Goal: Transaction & Acquisition: Purchase product/service

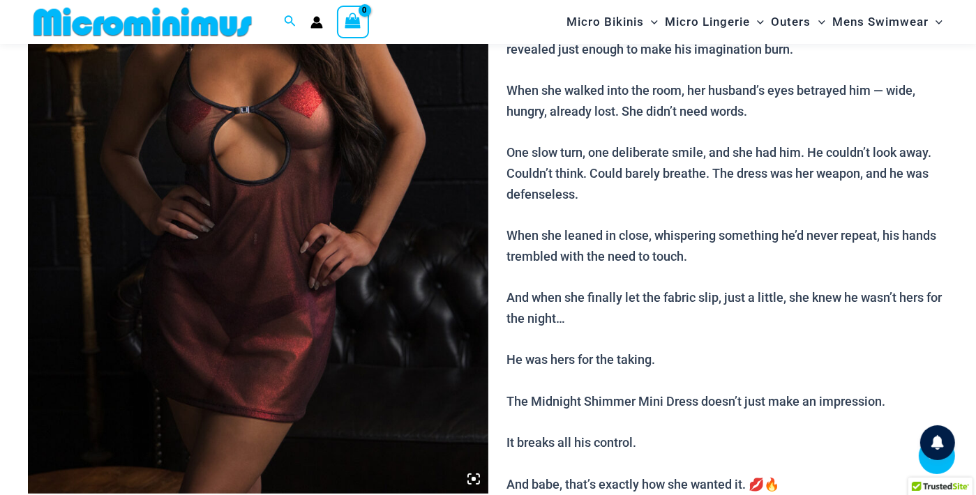
scroll to position [308, 0]
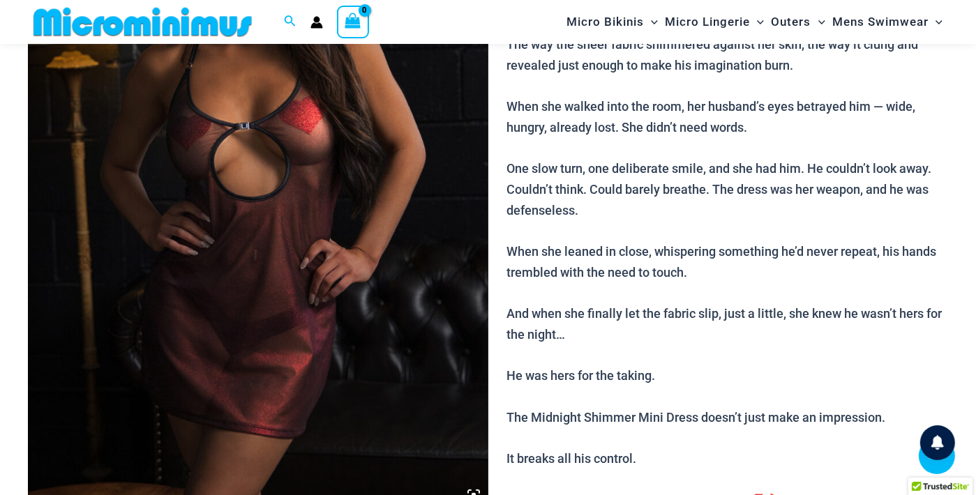
type input "**********"
click at [246, 229] on img at bounding box center [258, 164] width 460 height 690
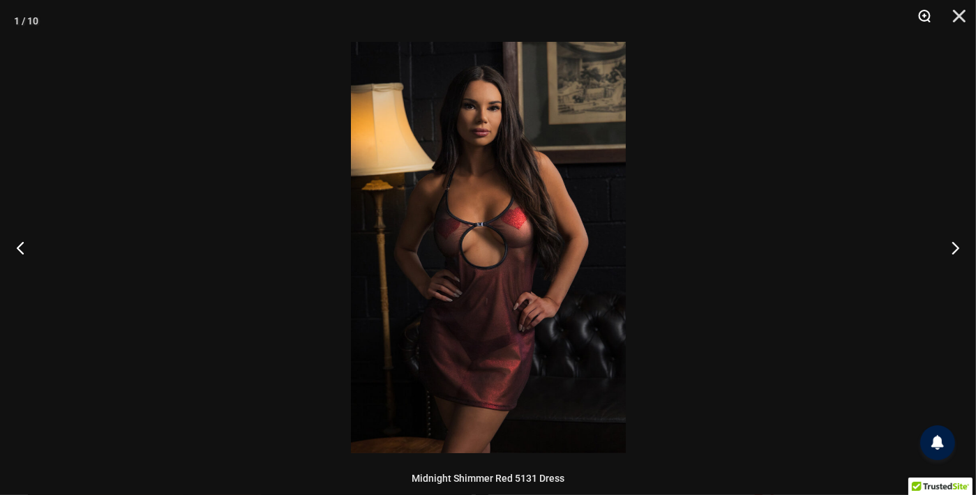
click at [919, 17] on button "Zoom" at bounding box center [919, 21] width 35 height 42
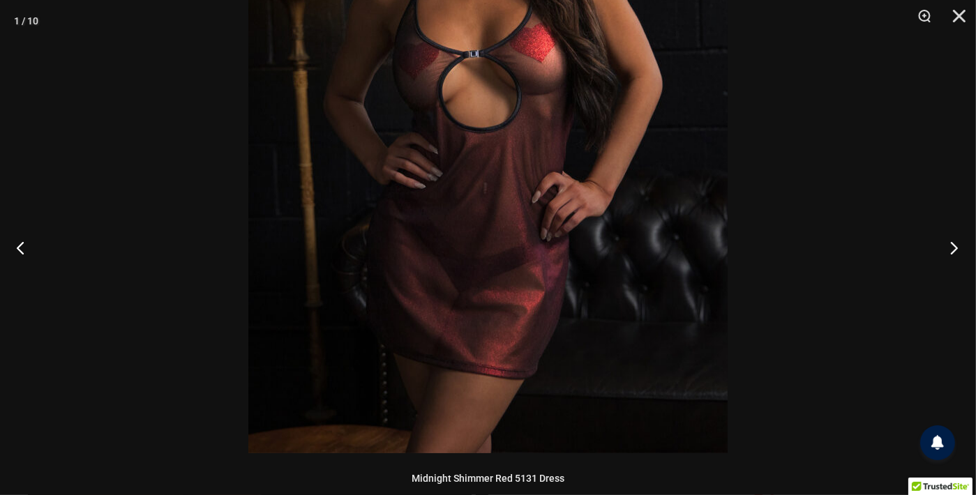
click at [958, 250] on button "Next" at bounding box center [949, 248] width 52 height 70
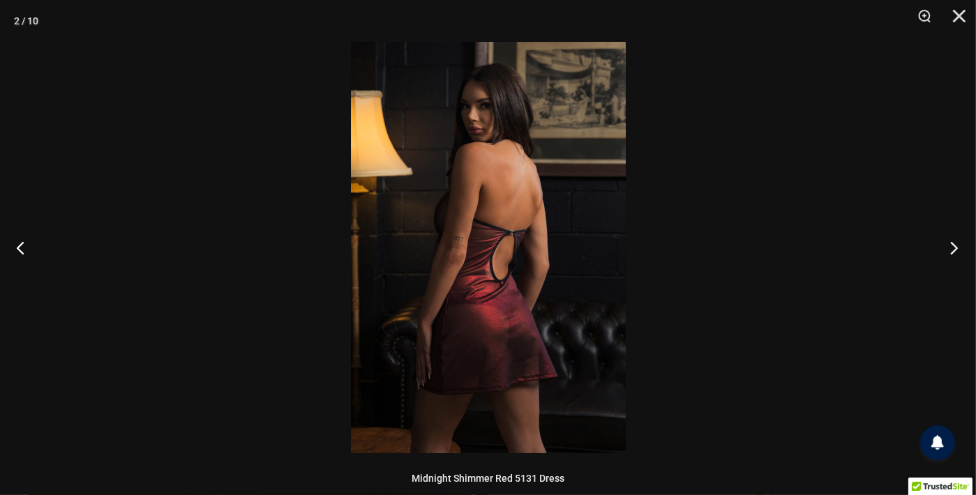
click at [958, 250] on button "Next" at bounding box center [949, 248] width 52 height 70
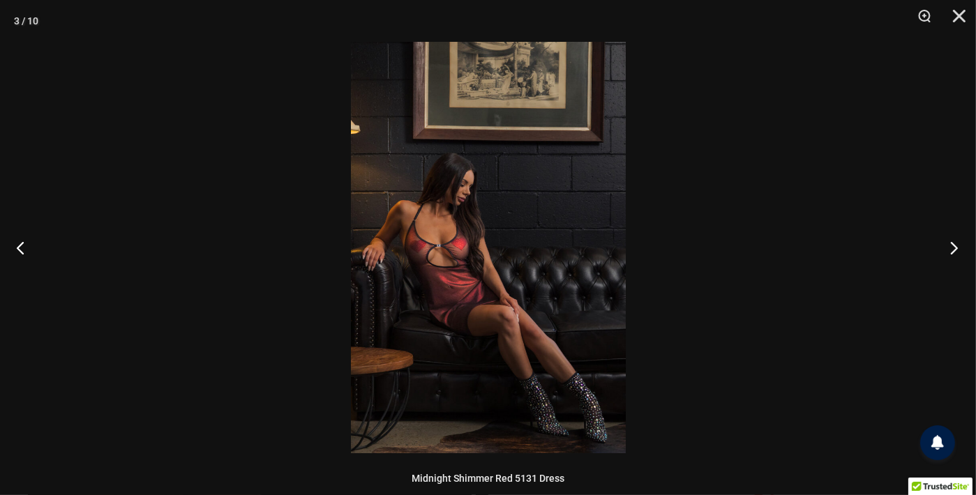
click at [958, 250] on button "Next" at bounding box center [949, 248] width 52 height 70
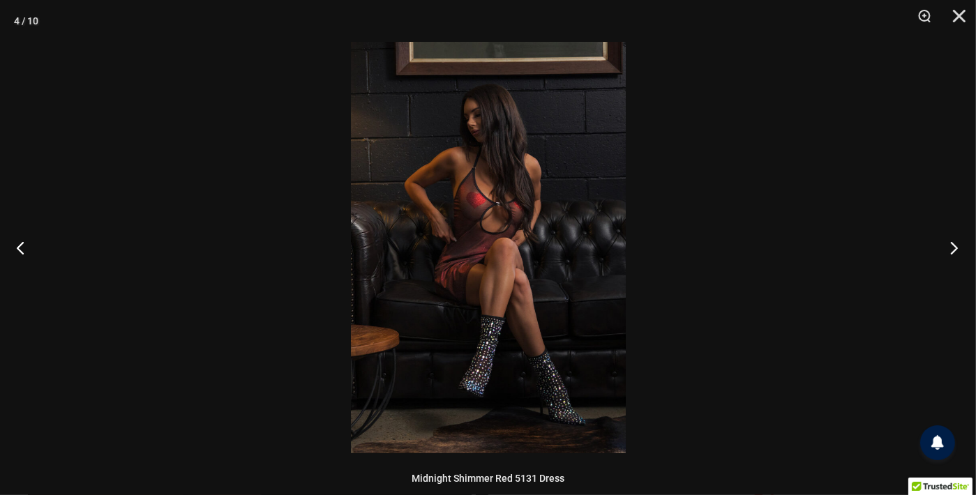
click at [958, 250] on button "Next" at bounding box center [949, 248] width 52 height 70
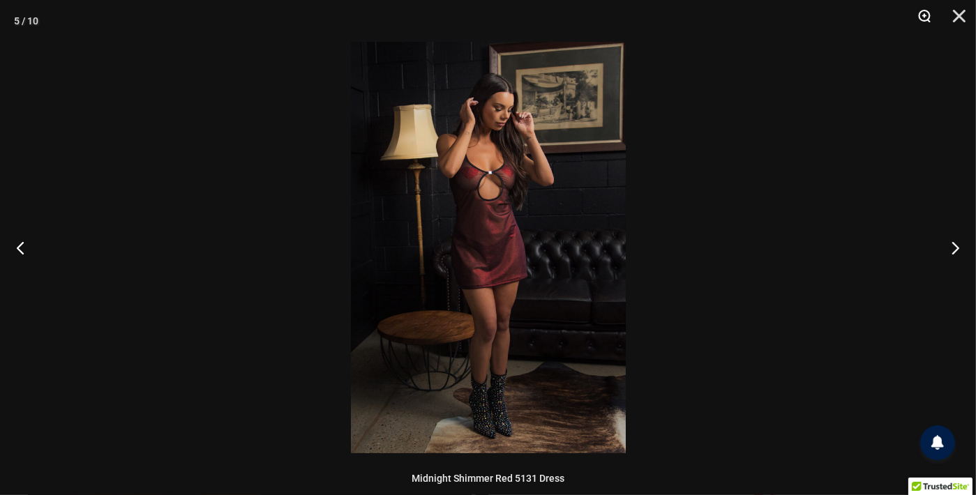
click at [921, 19] on button "Zoom" at bounding box center [919, 21] width 35 height 42
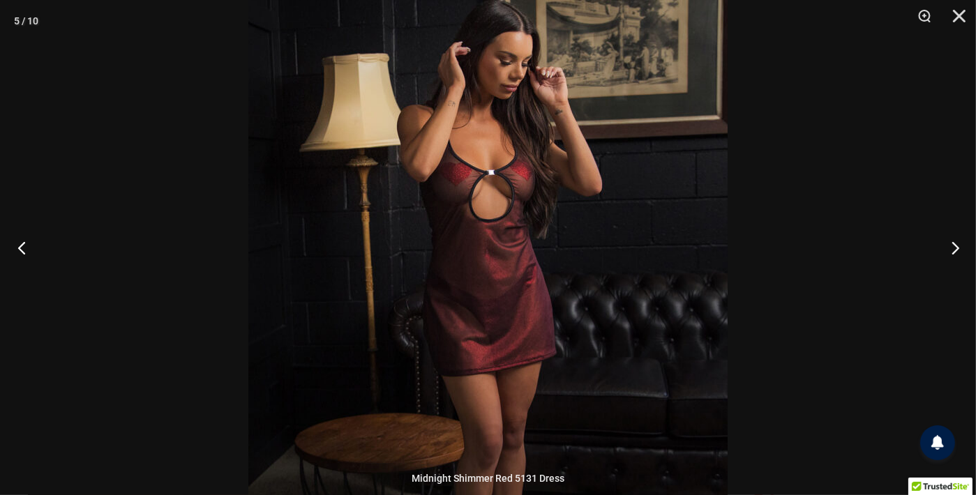
click at [22, 244] on button "Previous" at bounding box center [26, 248] width 52 height 70
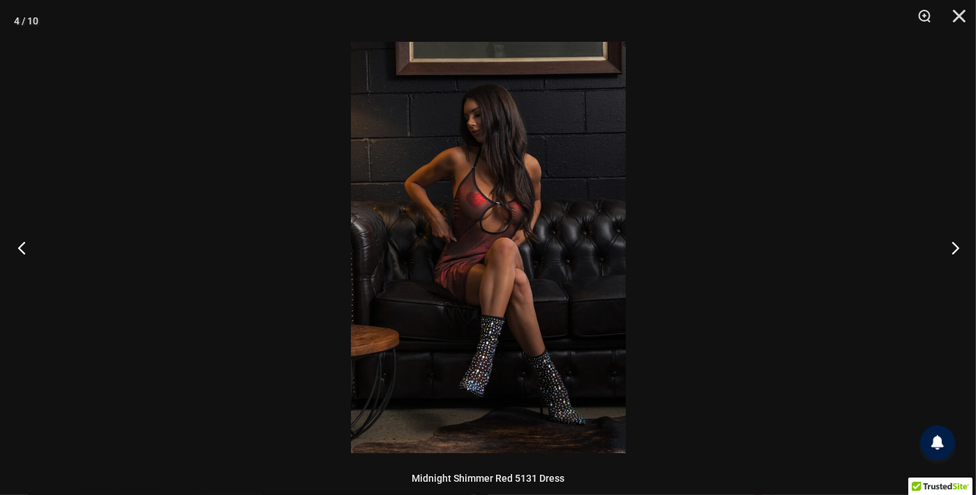
click at [24, 251] on button "Previous" at bounding box center [26, 248] width 52 height 70
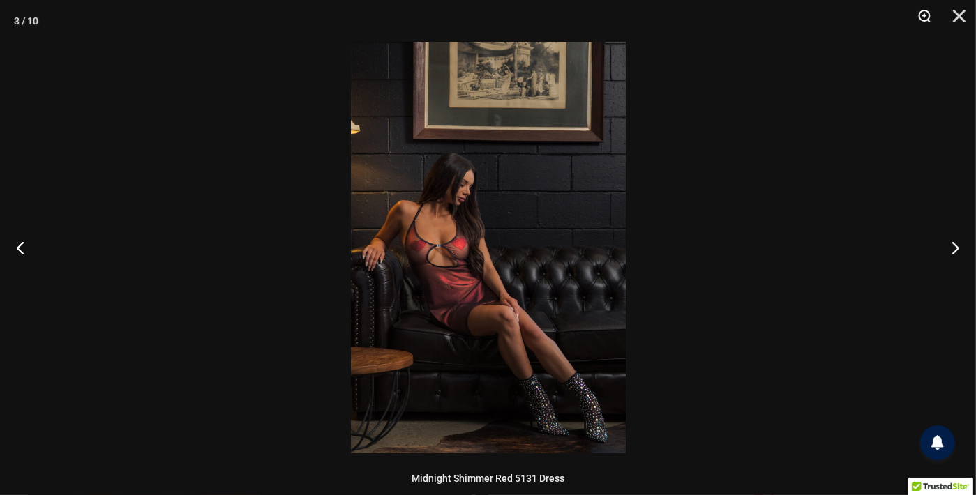
click at [926, 18] on button "Zoom" at bounding box center [919, 21] width 35 height 42
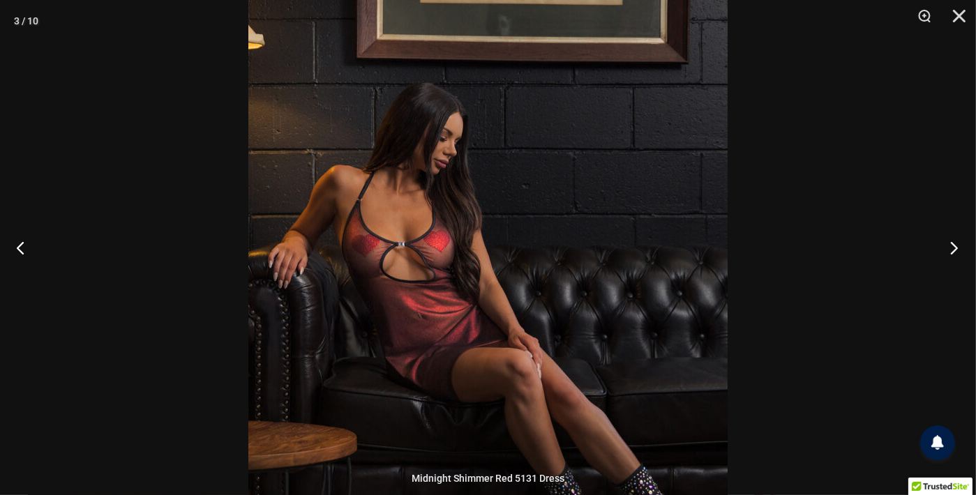
click at [951, 245] on button "Next" at bounding box center [949, 248] width 52 height 70
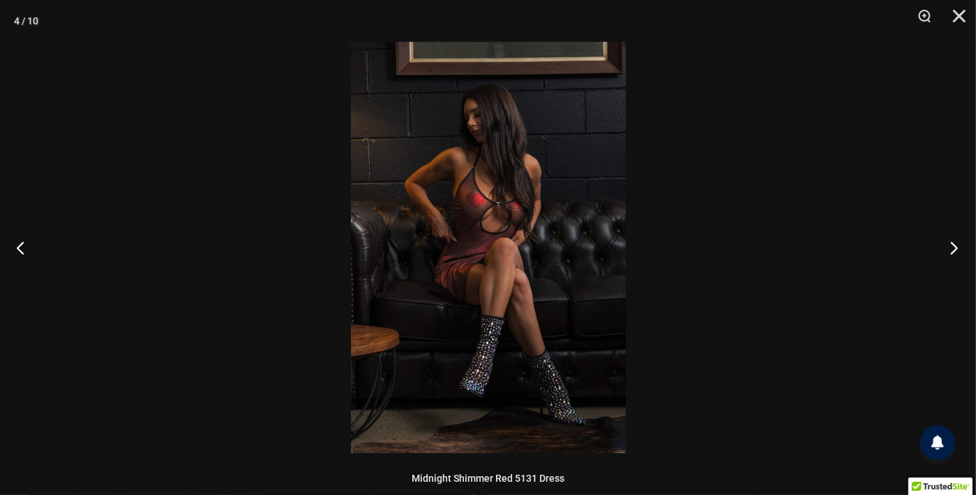
click at [951, 245] on button "Next" at bounding box center [949, 248] width 52 height 70
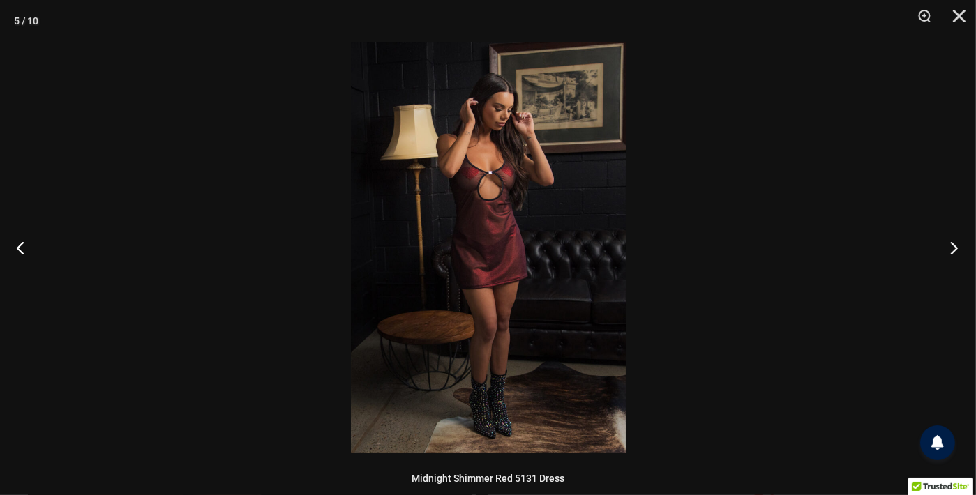
click at [951, 245] on button "Next" at bounding box center [949, 248] width 52 height 70
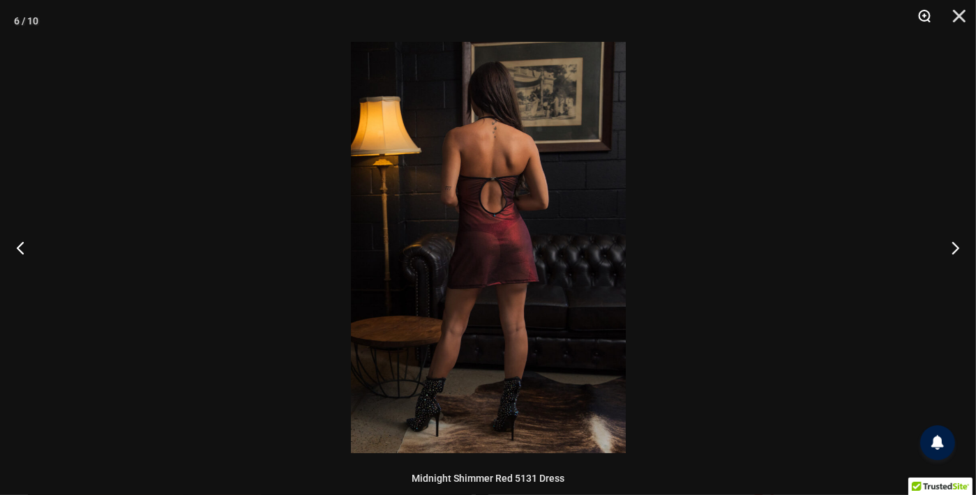
click at [927, 15] on button "Zoom" at bounding box center [919, 21] width 35 height 42
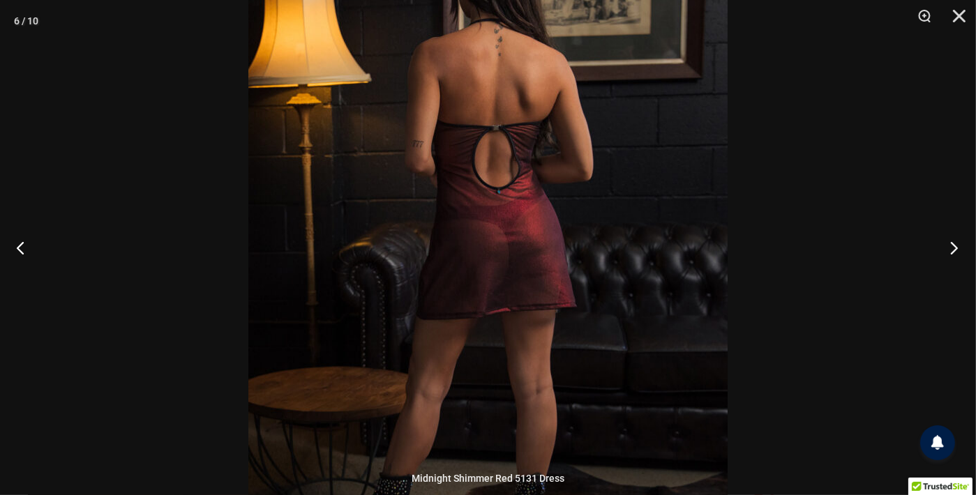
click at [953, 243] on button "Next" at bounding box center [949, 248] width 52 height 70
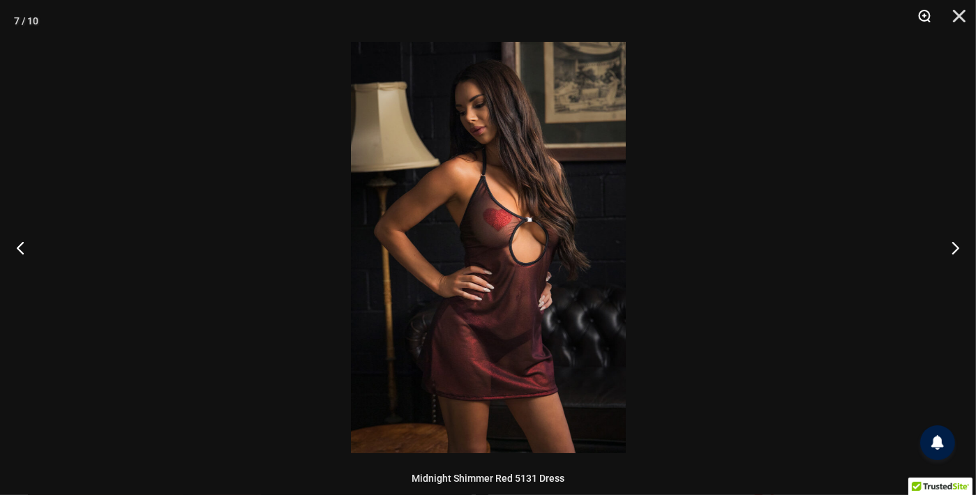
click at [921, 22] on button "Zoom" at bounding box center [919, 21] width 35 height 42
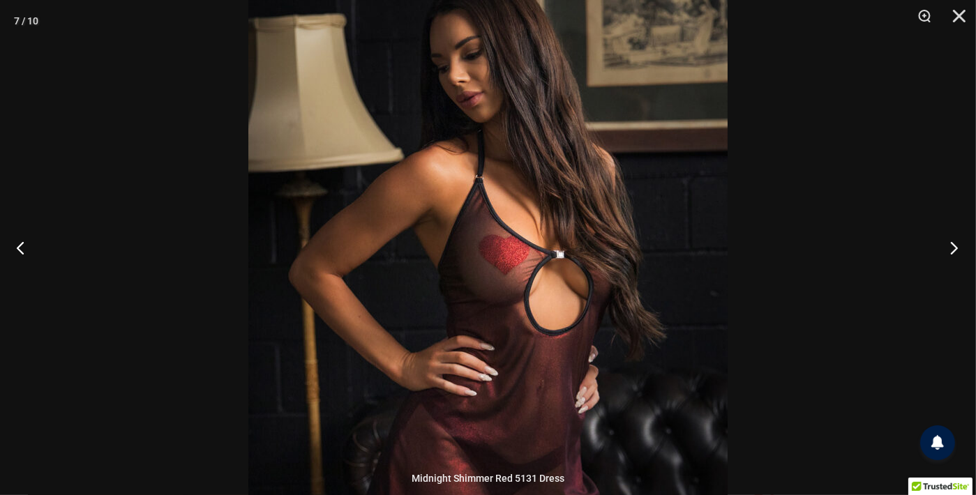
click at [956, 248] on button "Next" at bounding box center [949, 248] width 52 height 70
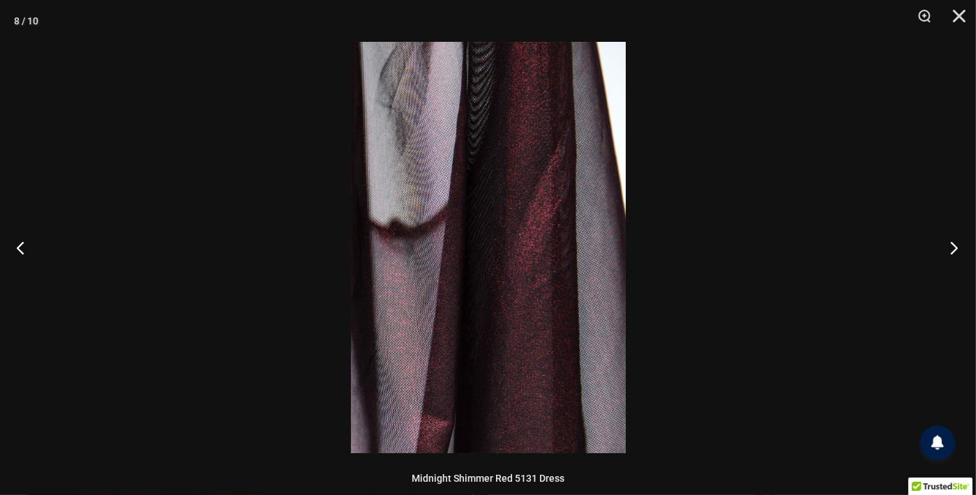
click at [956, 248] on button "Next" at bounding box center [949, 248] width 52 height 70
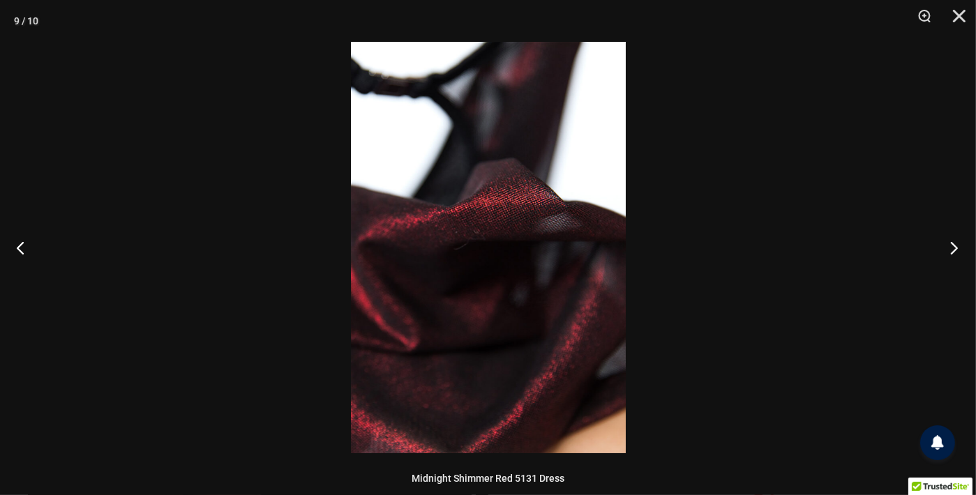
click at [956, 248] on button "Next" at bounding box center [949, 248] width 52 height 70
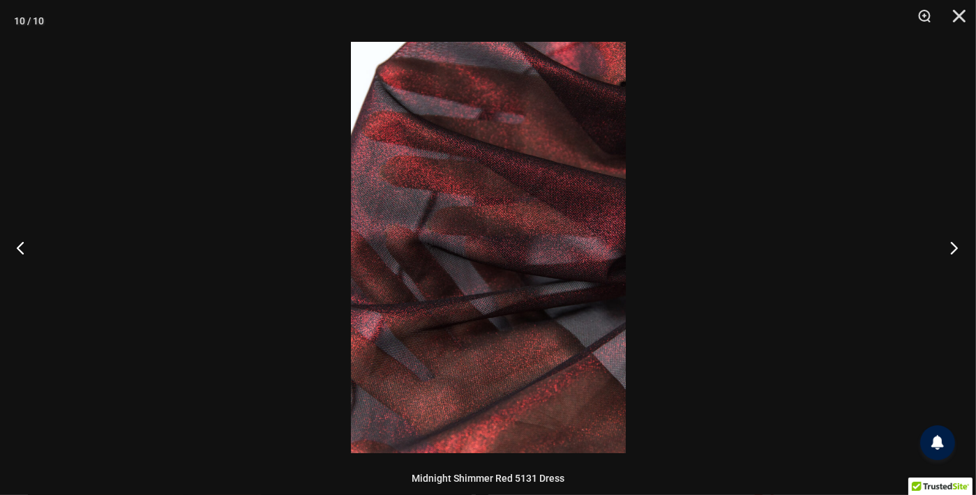
click at [956, 248] on button "Next" at bounding box center [949, 248] width 52 height 70
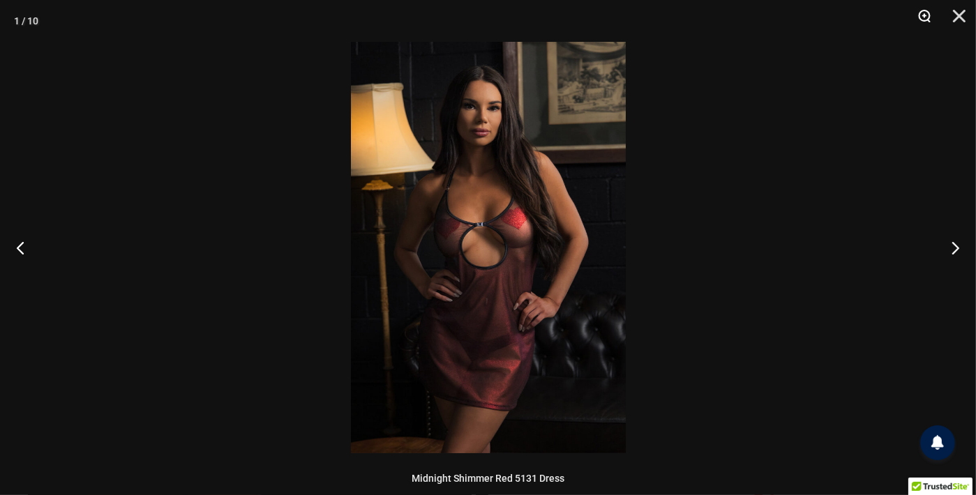
click at [923, 20] on button "Zoom" at bounding box center [919, 21] width 35 height 42
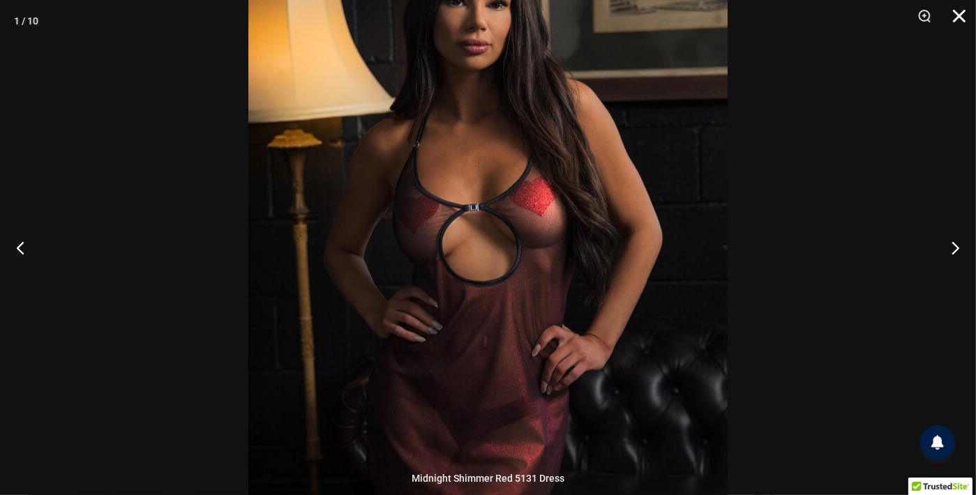
click at [949, 19] on button "Close" at bounding box center [954, 21] width 35 height 42
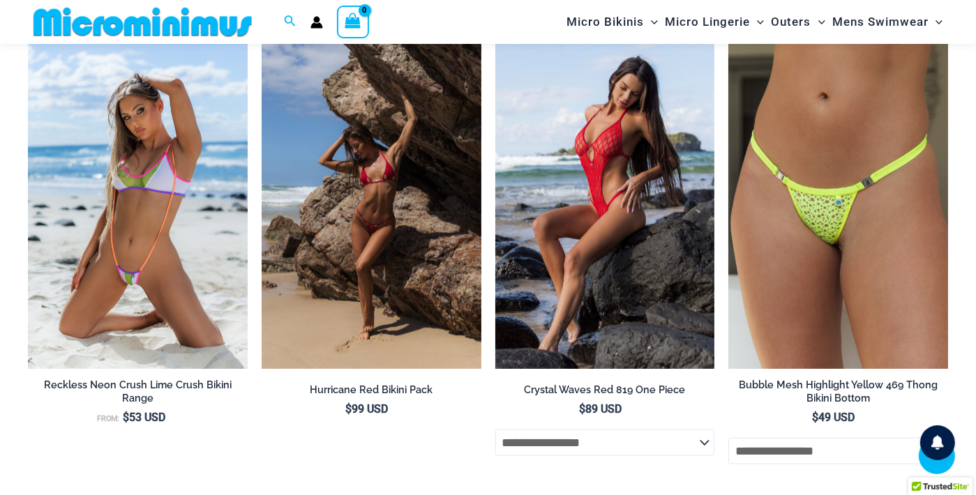
scroll to position [1532, 0]
